Goal: Task Accomplishment & Management: Complete application form

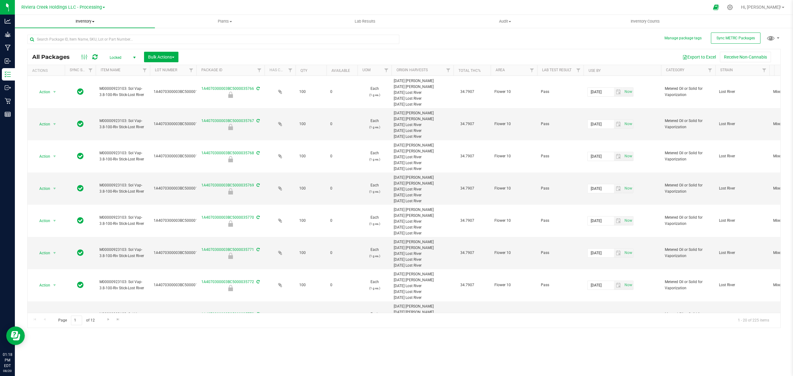
click at [73, 23] on span "Inventory" at bounding box center [85, 22] width 140 height 6
click at [72, 72] on li "From bill of materials" at bounding box center [85, 74] width 140 height 7
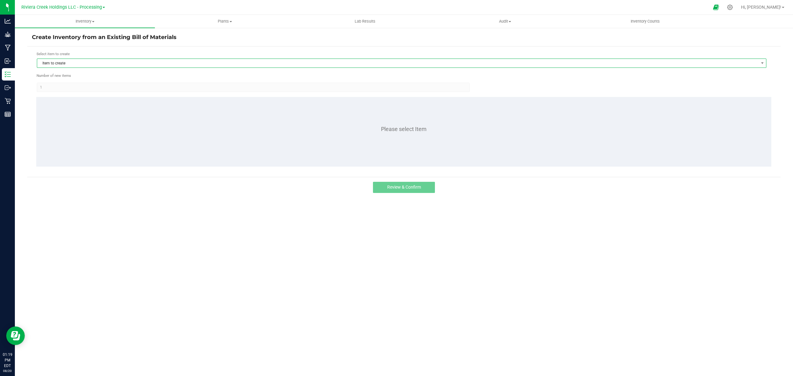
click at [111, 66] on span "Item to create" at bounding box center [397, 63] width 721 height 9
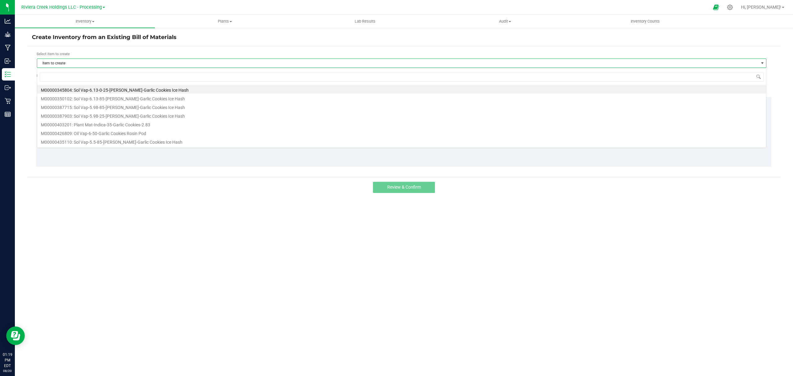
scroll to position [9, 730]
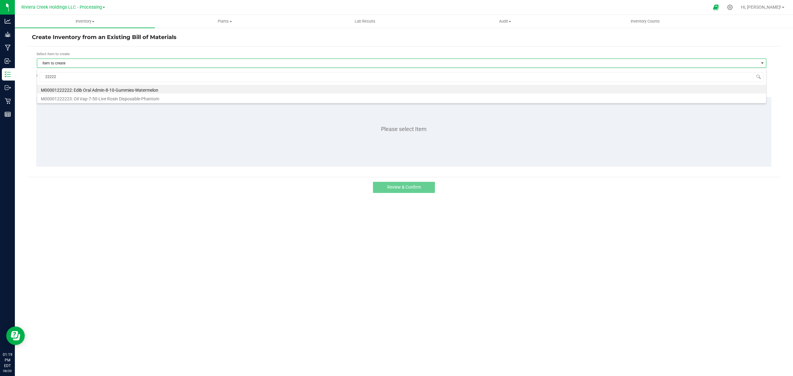
type input "222223"
click at [116, 85] on li "M00001222223: Oil Vap-7-50-Live Rosin Disposable-Phantom" at bounding box center [401, 89] width 729 height 9
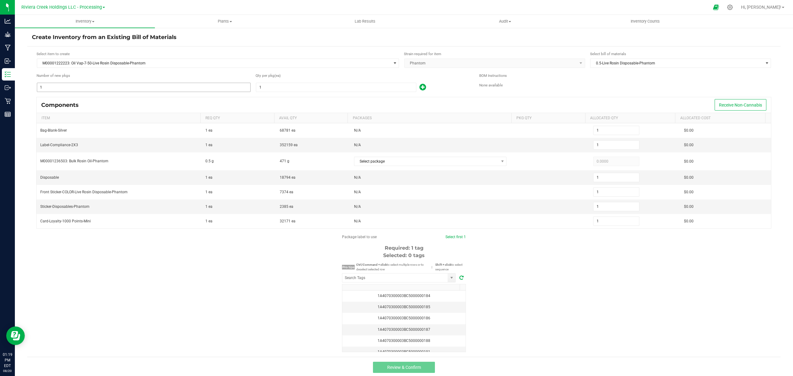
click at [114, 90] on input "1" at bounding box center [143, 87] width 213 height 9
type input "5"
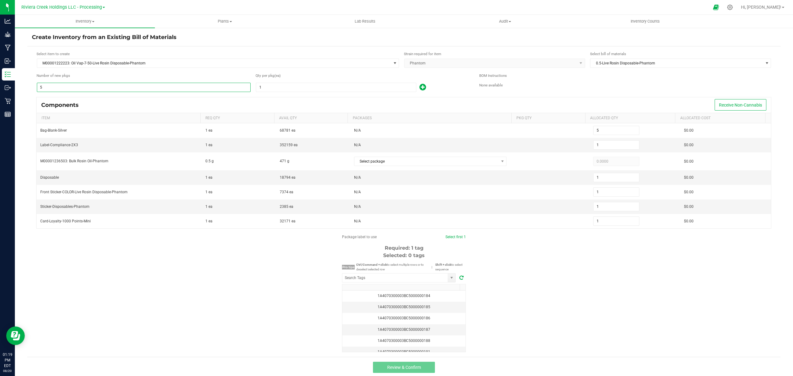
type input "5"
click at [266, 87] on input "1" at bounding box center [336, 87] width 160 height 9
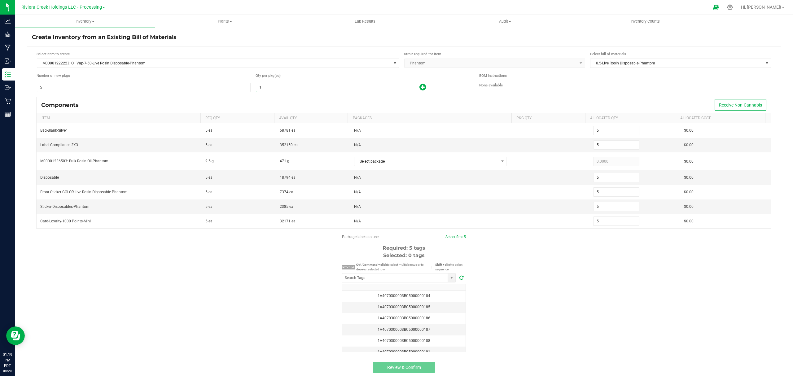
type input "10"
type input "50"
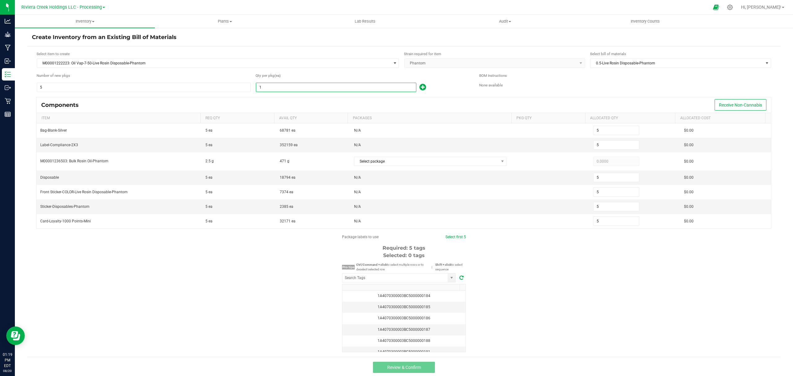
type input "50"
type input "100"
type input "500"
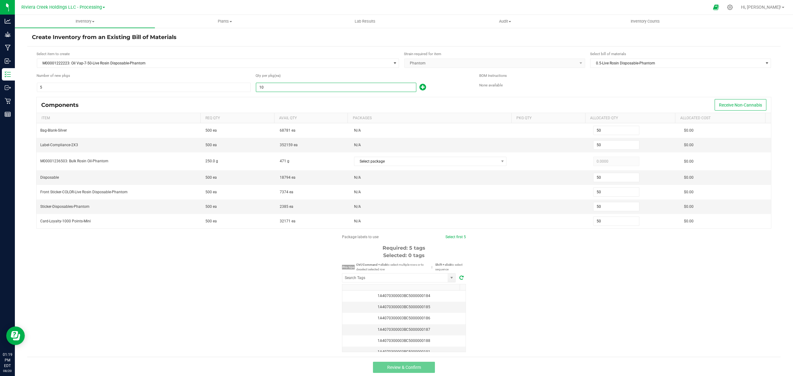
type input "500"
type input "100"
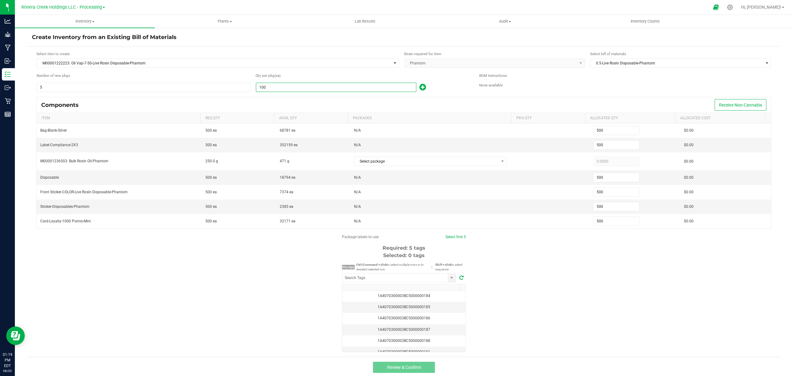
click at [421, 87] on icon at bounding box center [422, 87] width 7 height 8
type input "501"
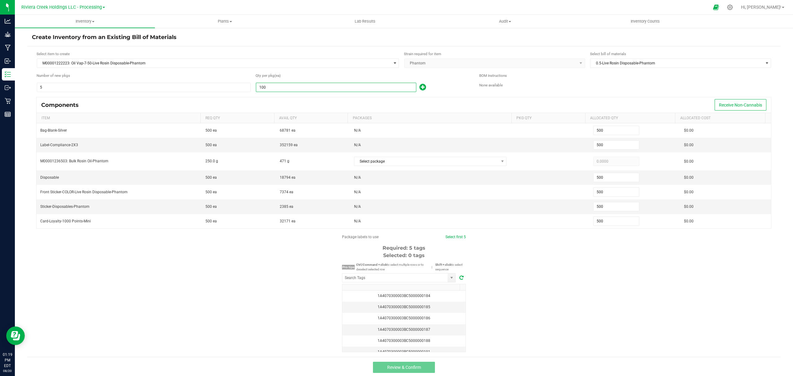
type input "501"
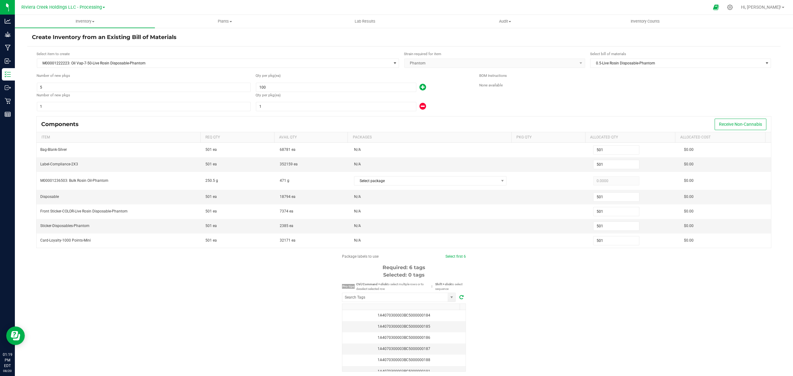
click at [332, 113] on form "Select item to create M00001222223: Oil Vap-7-50-Live Rosin Disposable-Phantom …" at bounding box center [404, 211] width 744 height 321
click at [332, 109] on input "1" at bounding box center [336, 106] width 160 height 9
type input "502"
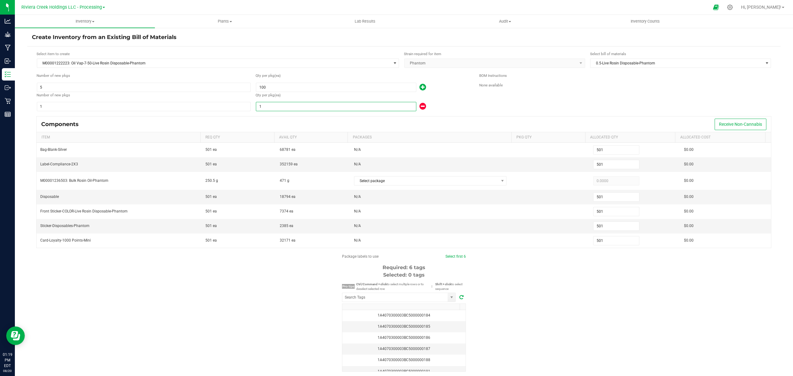
type input "502"
type input "2"
type input "520"
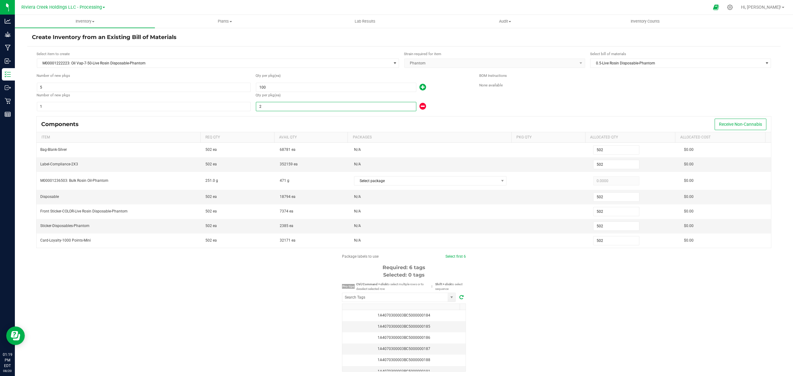
type input "520"
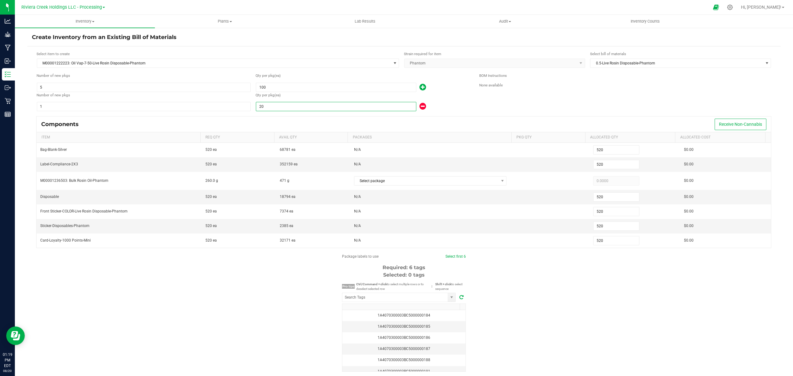
type input "20"
click at [455, 108] on div "20" at bounding box center [363, 107] width 214 height 10
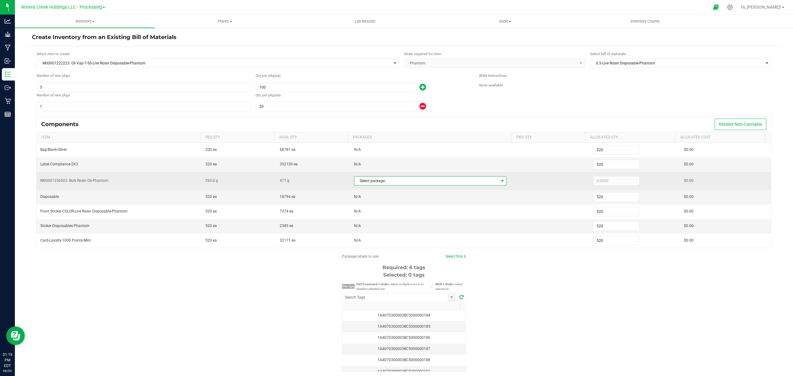
click at [403, 182] on span "Select package" at bounding box center [426, 181] width 144 height 9
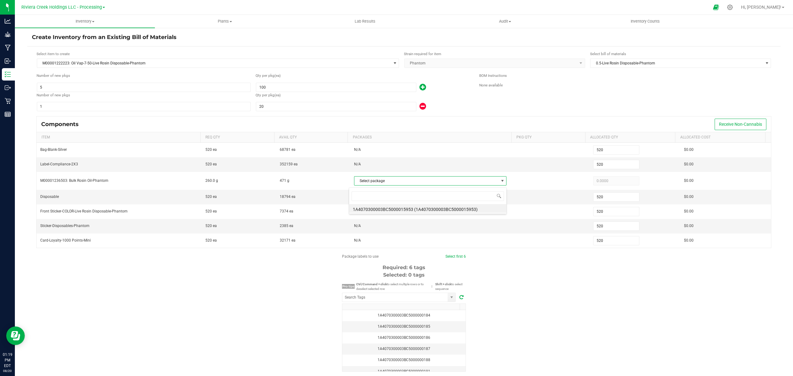
scroll to position [9, 149]
click at [427, 209] on li "1A4070300003BC5000015953 (1A4070300003BC5000015953)" at bounding box center [427, 208] width 157 height 9
type input "260.0000"
click at [518, 300] on div "Package labels to use Select first 6 Required: 6 tags Selected: 0 tags Pro tips…" at bounding box center [403, 313] width 753 height 118
click at [409, 302] on input "NO DATA FOUND" at bounding box center [394, 297] width 105 height 9
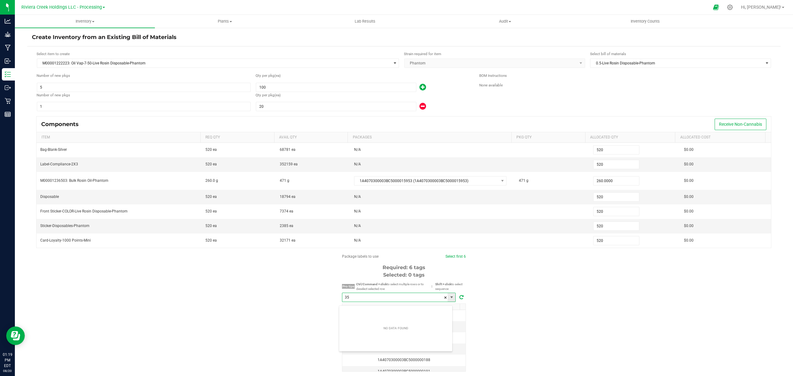
scroll to position [9, 113]
click at [393, 309] on li "1A4070300003BC5000035774" at bounding box center [395, 312] width 113 height 11
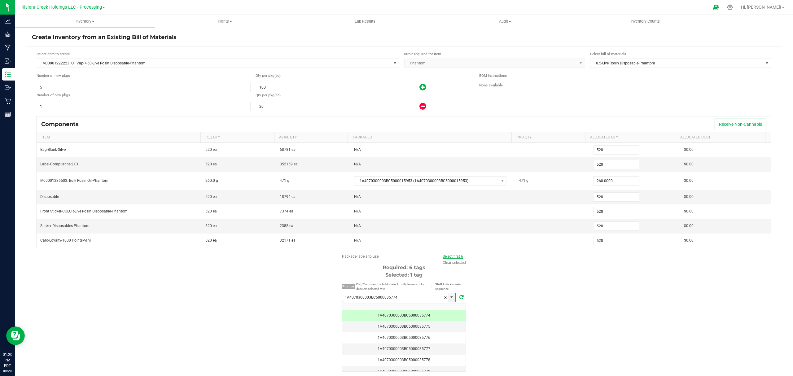
type input "1A4070300003BC5000035774"
click at [444, 258] on link "Select first 6" at bounding box center [453, 256] width 20 height 4
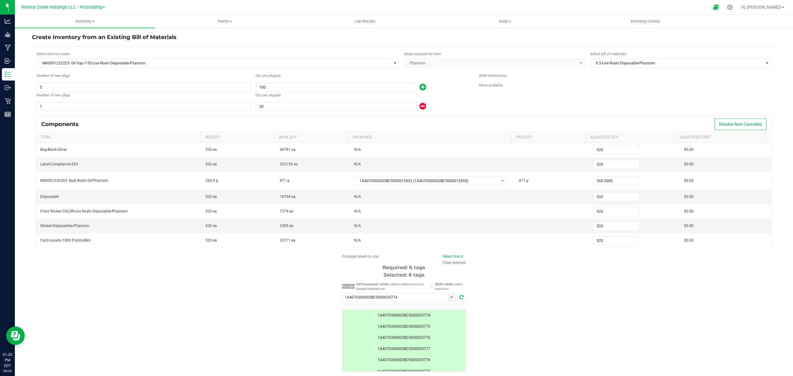
scroll to position [24, 0]
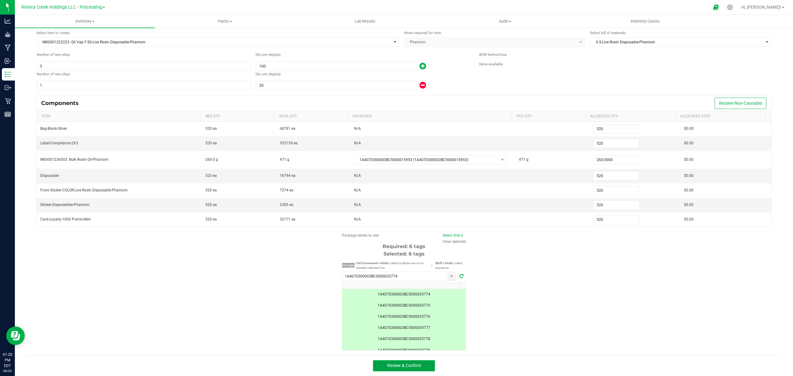
click at [401, 365] on span "Review & Confirm" at bounding box center [404, 365] width 34 height 5
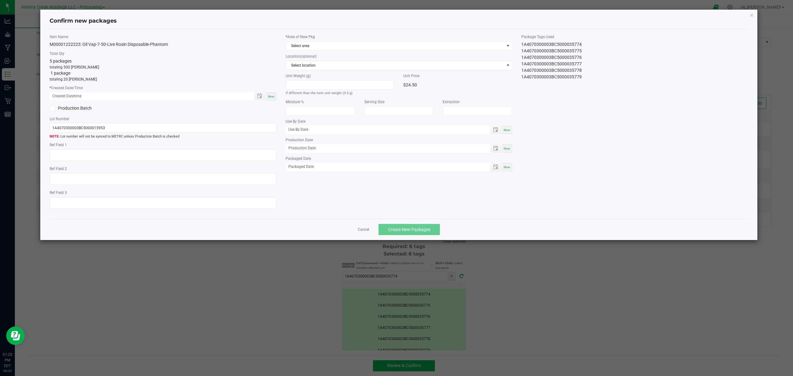
type input "[DATE]"
click at [272, 96] on span "Now" at bounding box center [271, 96] width 7 height 3
type input "[DATE] 01:20 PM"
click at [320, 40] on label "* Area of New Pkg" at bounding box center [399, 37] width 227 height 6
click at [322, 46] on span "Select area" at bounding box center [395, 46] width 218 height 9
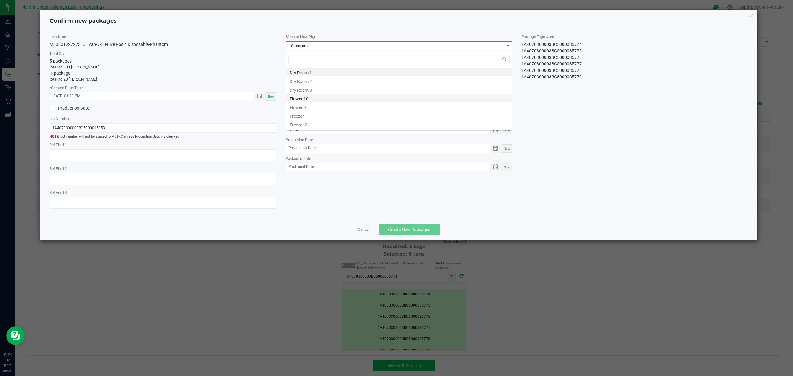
scroll to position [9, 226]
click at [316, 99] on li "Flower 10" at bounding box center [399, 98] width 226 height 9
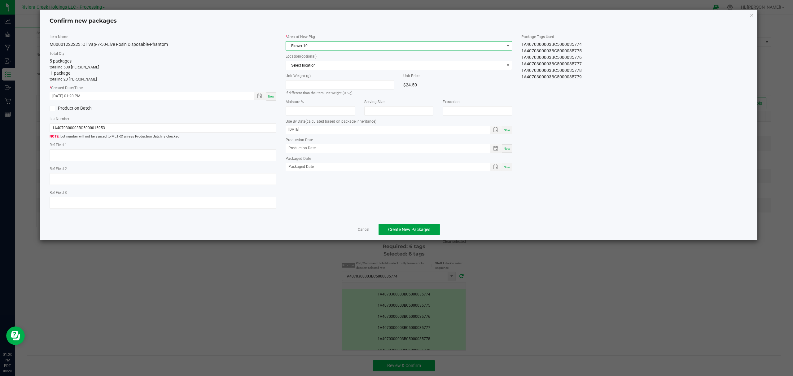
click at [418, 232] on span "Create New Packages" at bounding box center [409, 229] width 42 height 5
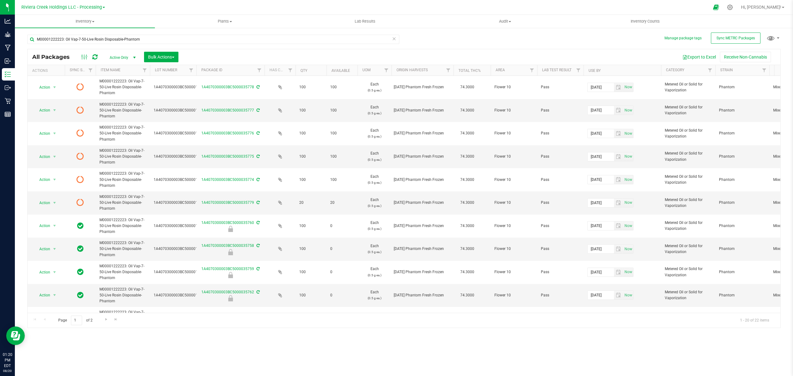
click at [94, 56] on icon at bounding box center [94, 57] width 5 height 6
click at [632, 22] on span "Inventory Counts" at bounding box center [645, 22] width 46 height 6
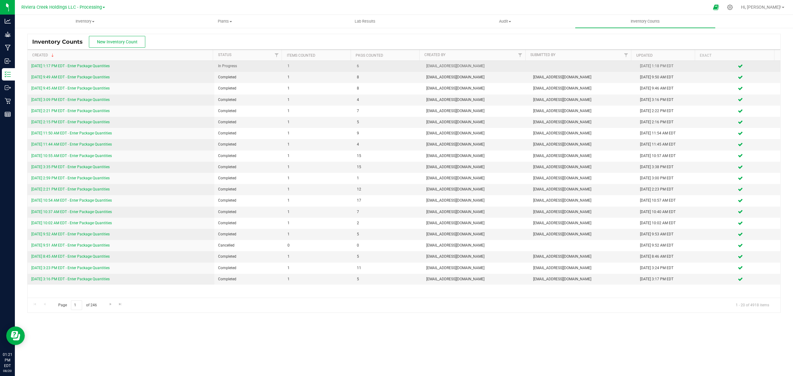
click at [97, 67] on link "[DATE] 1:17 PM EDT - Enter Package Quantities" at bounding box center [70, 66] width 78 height 4
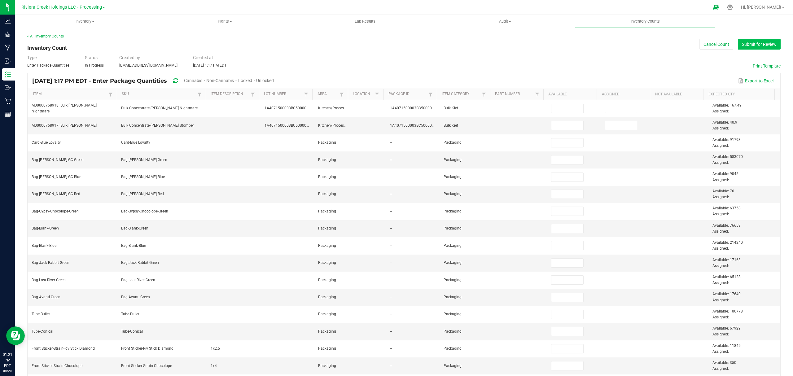
click at [743, 42] on button "Submit for Review" at bounding box center [759, 44] width 43 height 11
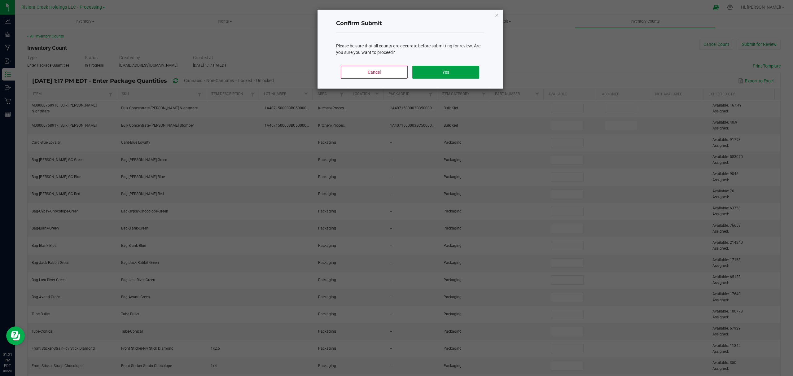
click at [461, 76] on button "Yes" at bounding box center [445, 72] width 67 height 13
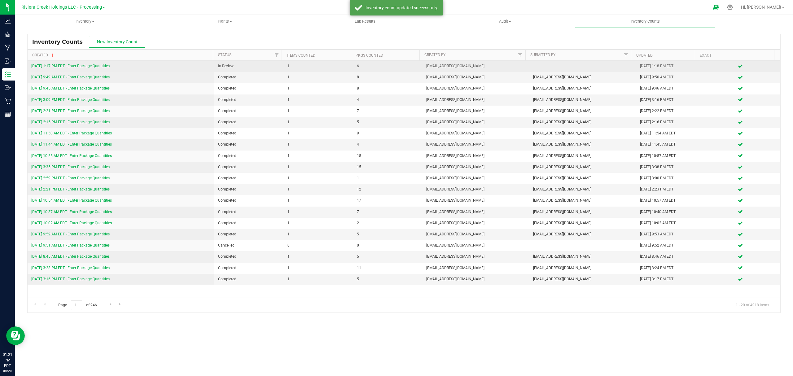
click at [93, 65] on link "[DATE] 1:17 PM EDT - Enter Package Quantities" at bounding box center [70, 66] width 78 height 4
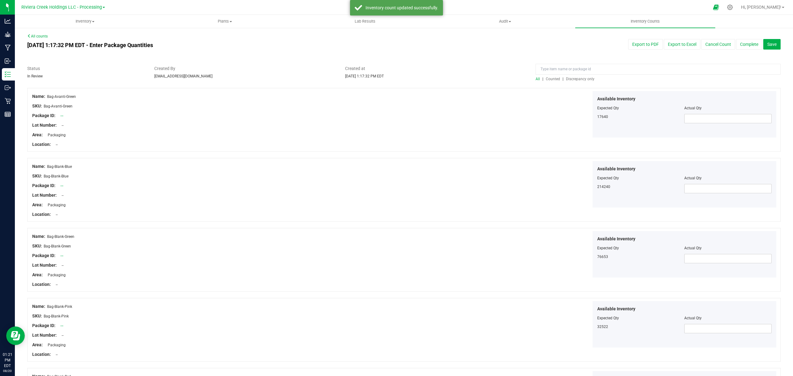
click at [550, 79] on span "Counted" at bounding box center [553, 79] width 14 height 4
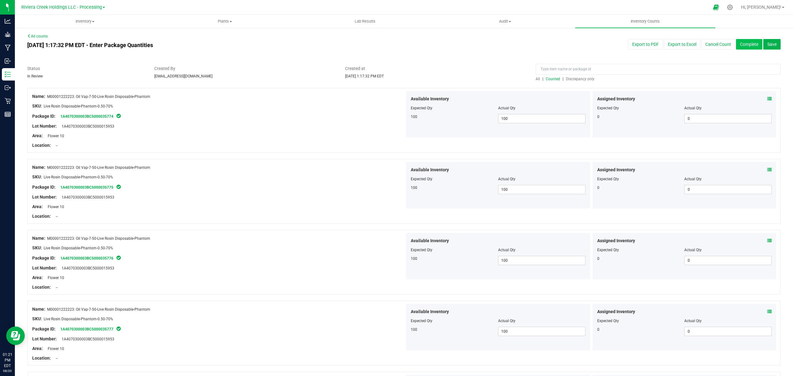
click at [736, 45] on button "Complete" at bounding box center [749, 44] width 26 height 11
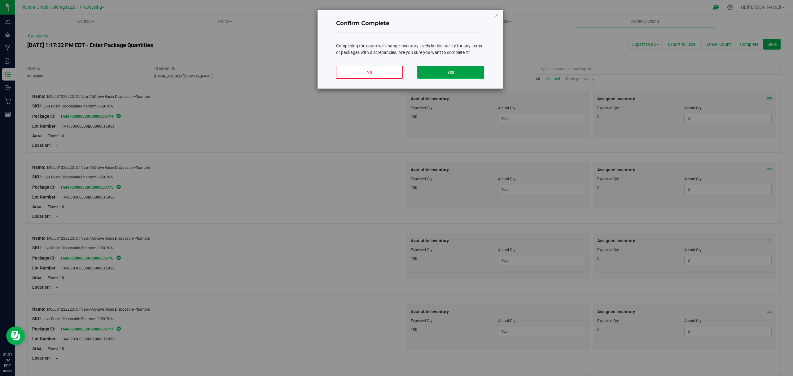
click at [458, 71] on button "Yes" at bounding box center [450, 72] width 67 height 13
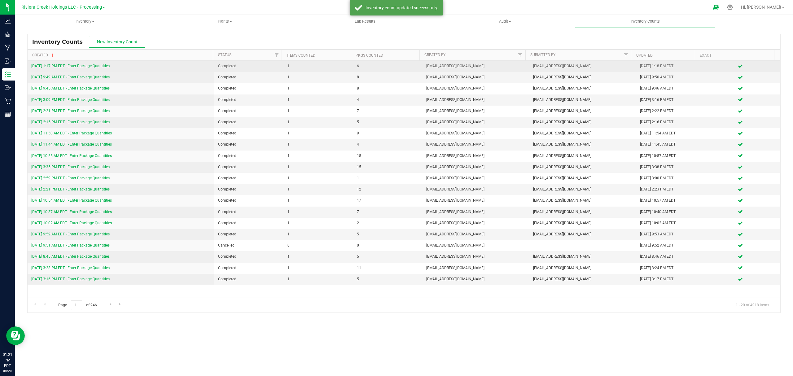
click at [87, 66] on link "[DATE] 1:17 PM EDT - Enter Package Quantities" at bounding box center [70, 66] width 78 height 4
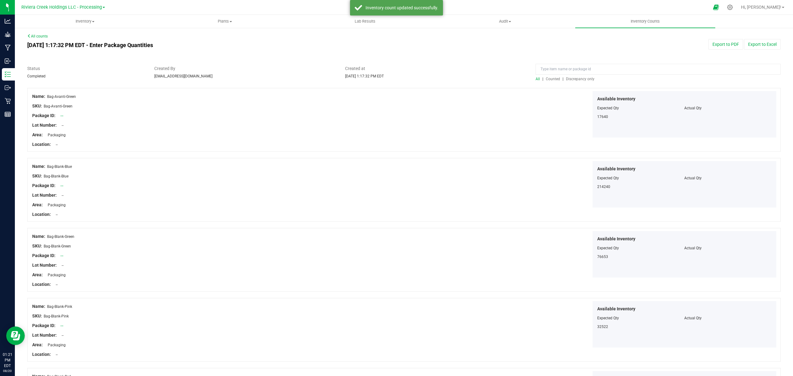
click at [553, 81] on span "Counted" at bounding box center [553, 79] width 14 height 4
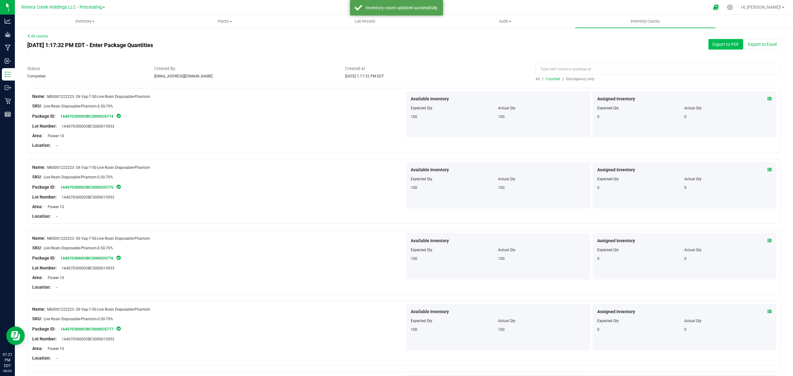
click at [718, 46] on button "Export to PDF" at bounding box center [725, 44] width 35 height 11
click at [82, 20] on span "Inventory" at bounding box center [84, 22] width 139 height 6
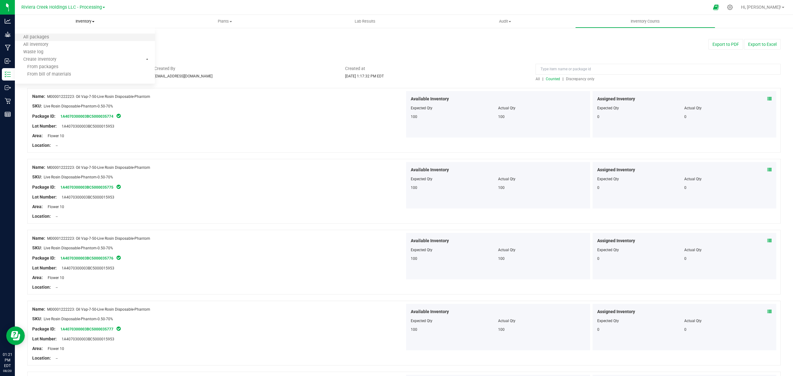
click at [67, 38] on li "All packages" at bounding box center [85, 37] width 140 height 7
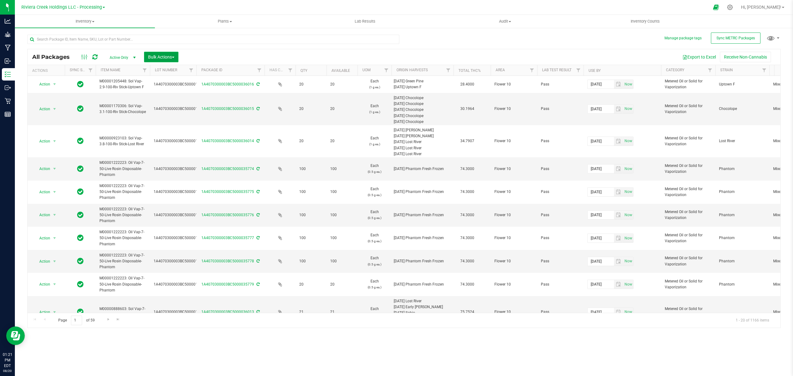
click at [159, 56] on span "Bulk Actions" at bounding box center [161, 57] width 26 height 5
click at [168, 116] on span "Lock/Unlock packages" at bounding box center [169, 116] width 42 height 5
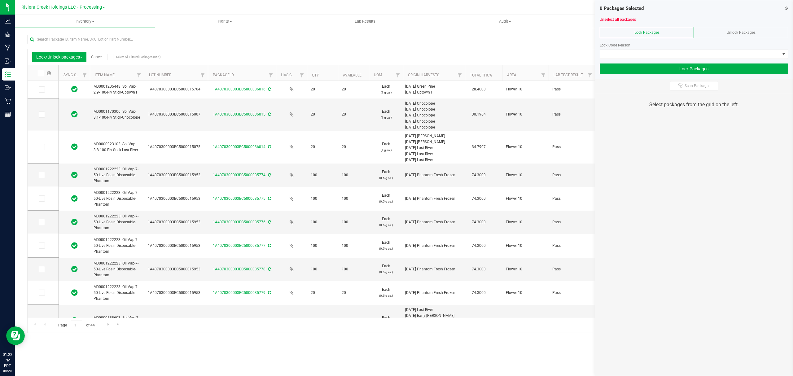
drag, startPoint x: 190, startPoint y: 74, endPoint x: 208, endPoint y: 77, distance: 18.4
click at [40, 175] on icon at bounding box center [41, 175] width 4 height 0
click at [0, 0] on input "checkbox" at bounding box center [0, 0] width 0 height 0
click at [42, 199] on icon at bounding box center [41, 199] width 4 height 0
click at [0, 0] on input "checkbox" at bounding box center [0, 0] width 0 height 0
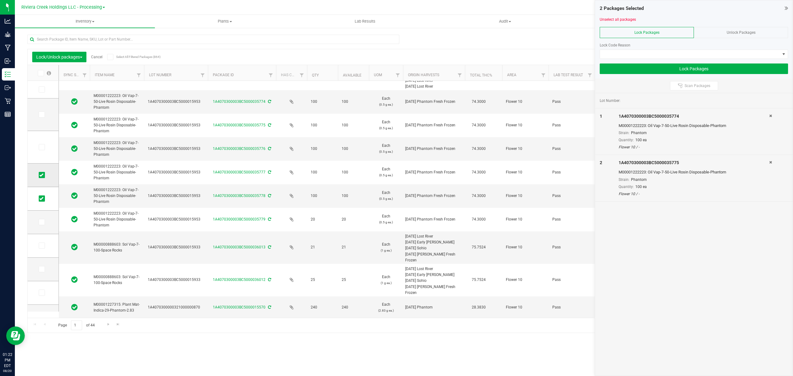
scroll to position [99, 0]
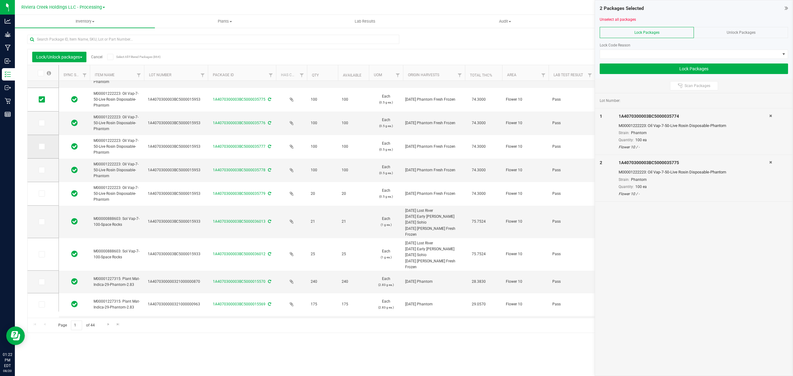
drag, startPoint x: 42, startPoint y: 122, endPoint x: 42, endPoint y: 144, distance: 22.0
click at [42, 123] on icon at bounding box center [41, 123] width 4 height 0
click at [0, 0] on input "checkbox" at bounding box center [0, 0] width 0 height 0
drag, startPoint x: 42, startPoint y: 145, endPoint x: 42, endPoint y: 151, distance: 5.3
click at [42, 147] on icon at bounding box center [41, 147] width 4 height 0
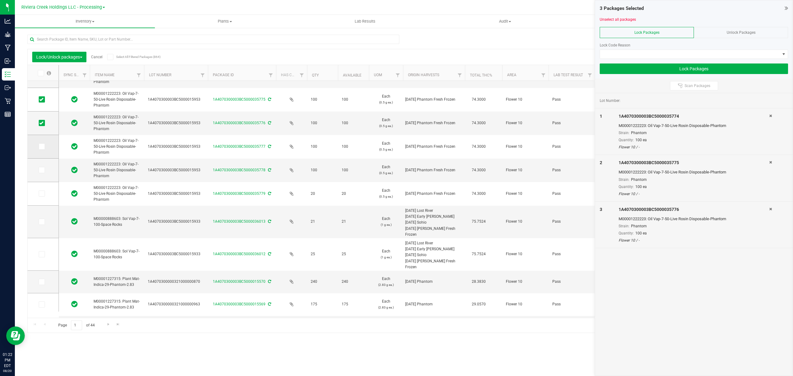
click at [0, 0] on input "checkbox" at bounding box center [0, 0] width 0 height 0
click at [44, 172] on span at bounding box center [42, 170] width 6 height 6
click at [0, 0] on input "checkbox" at bounding box center [0, 0] width 0 height 0
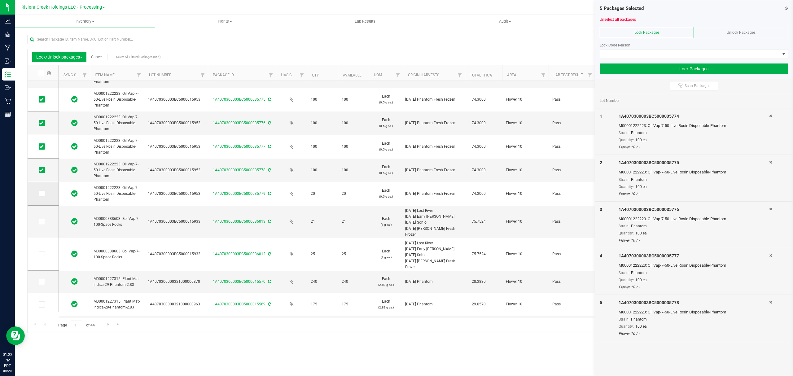
click at [43, 197] on td at bounding box center [43, 194] width 31 height 24
click at [40, 194] on icon at bounding box center [41, 194] width 4 height 0
click at [0, 0] on input "checkbox" at bounding box center [0, 0] width 0 height 0
drag, startPoint x: 642, startPoint y: 51, endPoint x: 640, endPoint y: 57, distance: 6.4
click at [642, 51] on span at bounding box center [690, 54] width 180 height 9
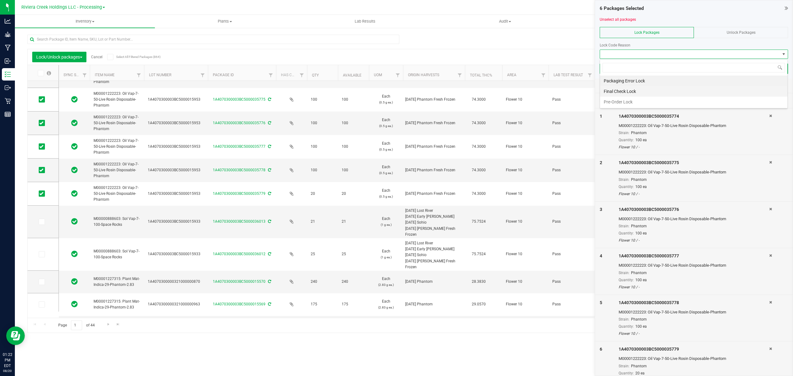
scroll to position [9, 188]
click at [628, 94] on li "Final Check Lock" at bounding box center [693, 91] width 187 height 11
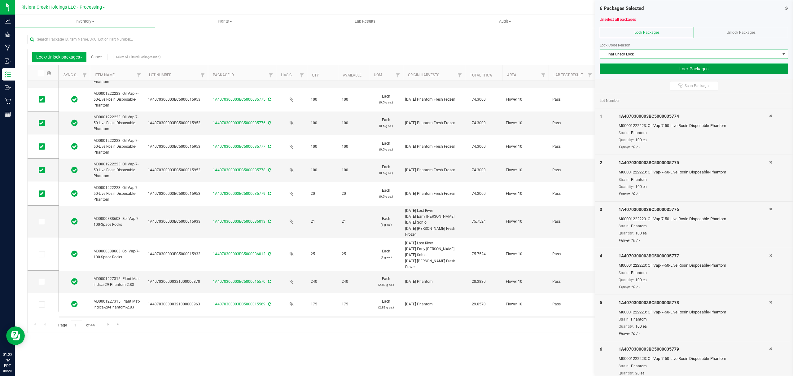
click at [626, 68] on button "Lock Packages" at bounding box center [694, 69] width 188 height 11
